Goal: Find specific page/section: Find specific page/section

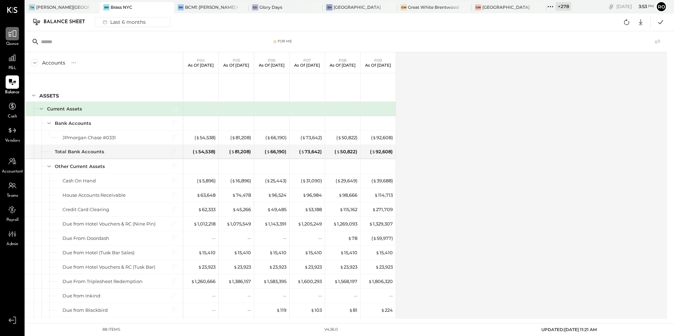
click at [14, 38] on div at bounding box center [12, 33] width 13 height 13
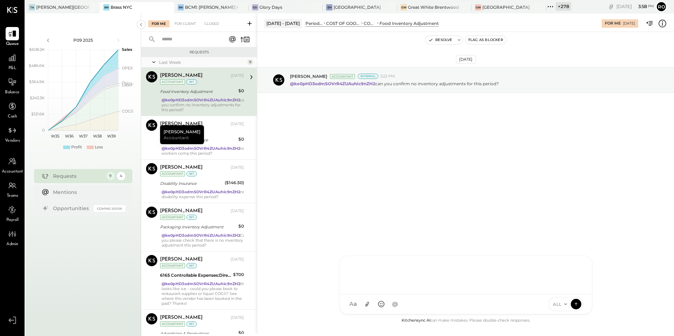
click at [401, 305] on div "ID [PERSON_NAME] Del [PERSON_NAME] [PERSON_NAME] [PERSON_NAME] E [PERSON_NAME] …" at bounding box center [465, 285] width 253 height 59
click at [468, 263] on div at bounding box center [466, 274] width 238 height 28
click at [21, 163] on div "Accountant" at bounding box center [12, 165] width 21 height 20
